Goal: Register for event/course

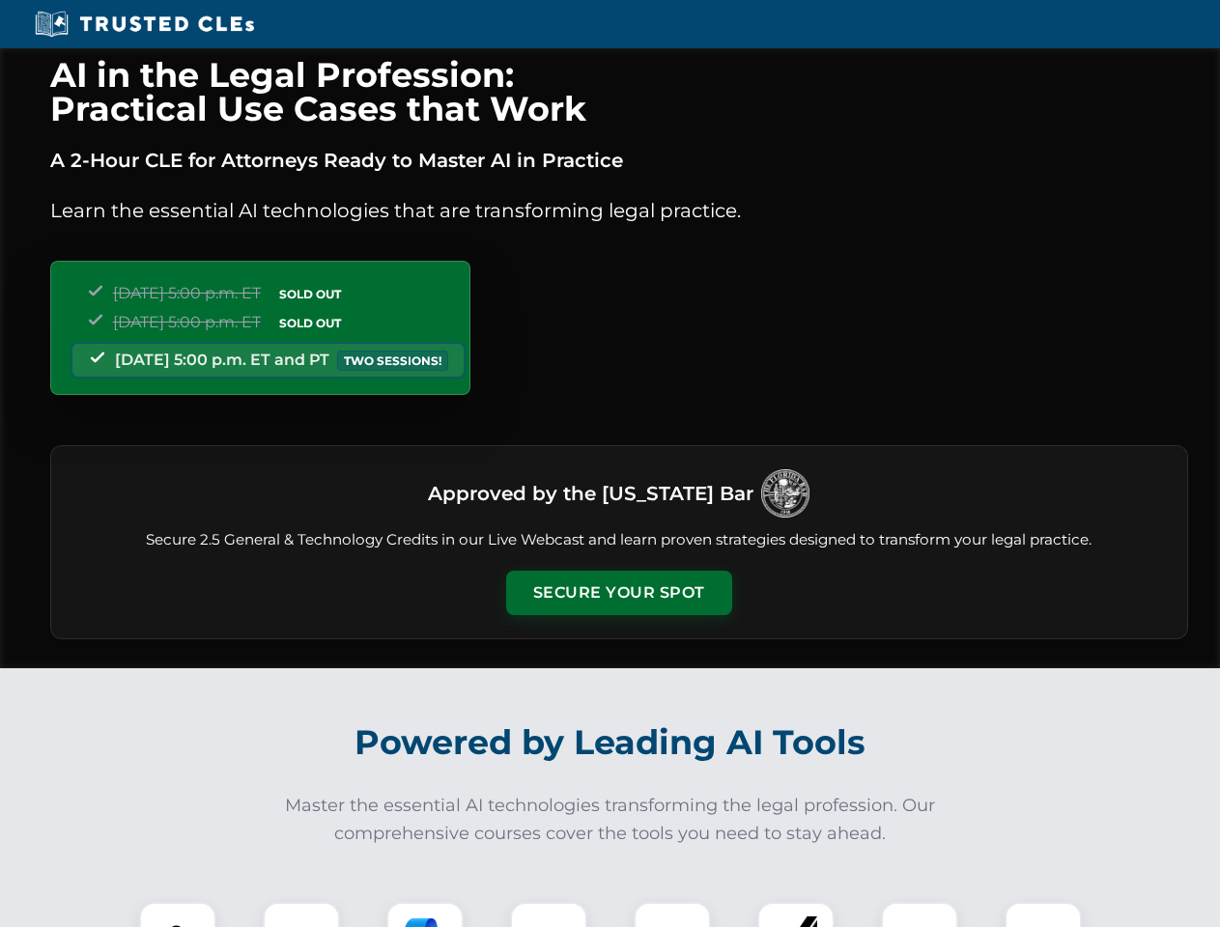
click at [618, 593] on button "Secure Your Spot" at bounding box center [619, 593] width 226 height 44
click at [178, 915] on img at bounding box center [178, 941] width 56 height 56
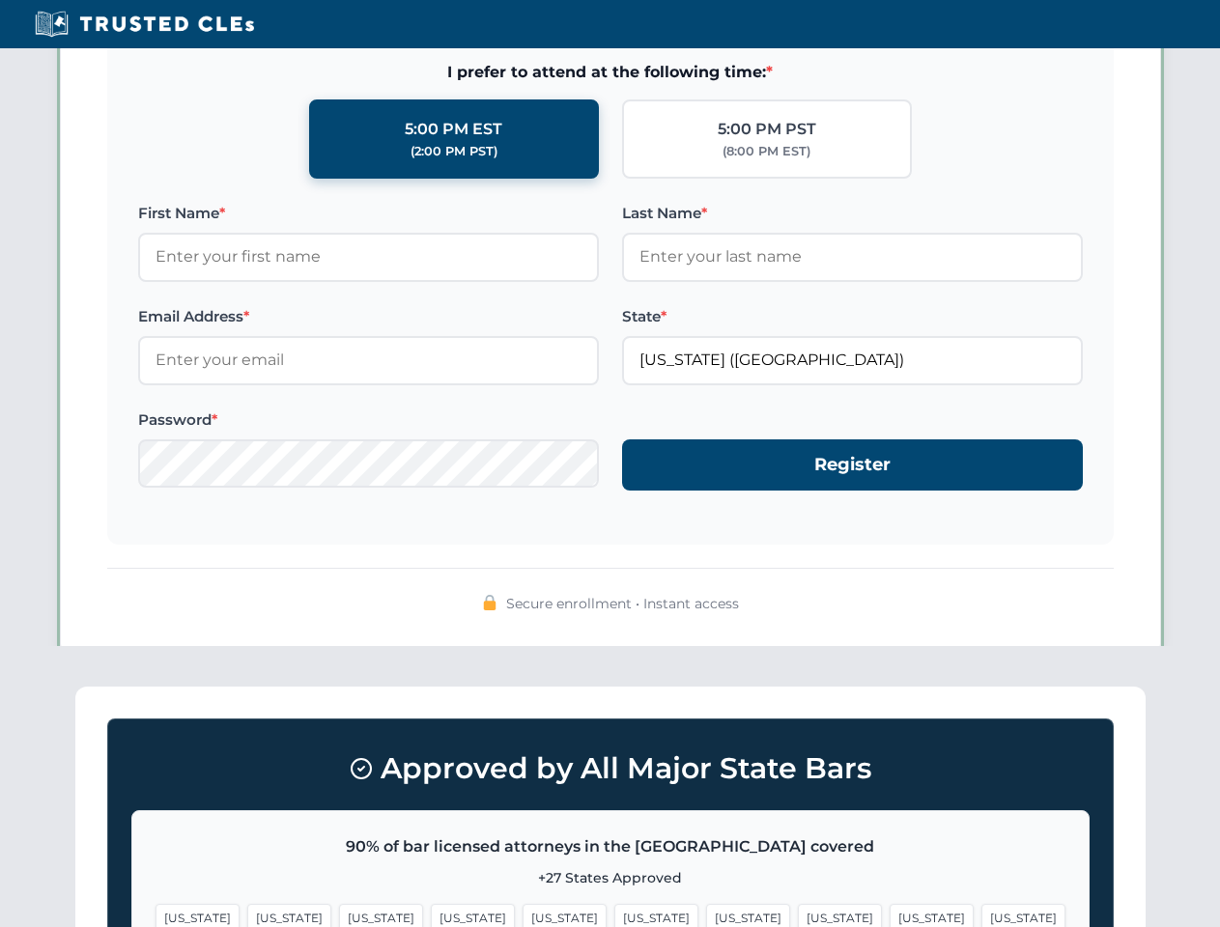
click at [706, 915] on span "[US_STATE]" at bounding box center [748, 918] width 84 height 28
click at [889, 915] on span "[US_STATE]" at bounding box center [931, 918] width 84 height 28
